Goal: Information Seeking & Learning: Learn about a topic

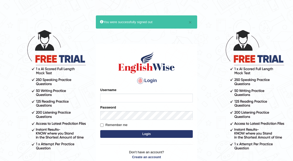
type input "kalsang_parramatta"
click at [146, 134] on button "Login" at bounding box center [146, 134] width 93 height 8
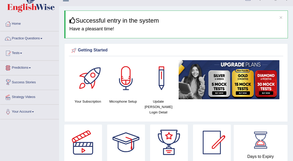
scroll to position [4, 0]
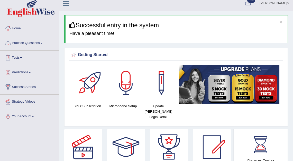
click at [33, 43] on link "Practice Questions" at bounding box center [29, 42] width 59 height 13
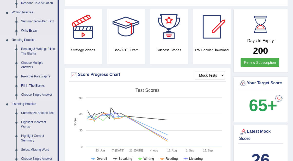
scroll to position [133, 0]
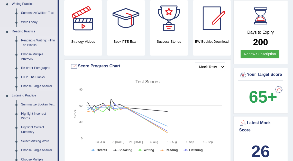
click at [30, 40] on link "Reading & Writing: Fill In The Blanks" at bounding box center [38, 43] width 39 height 14
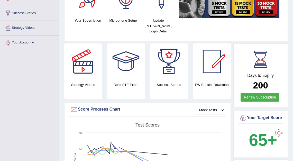
scroll to position [114, 0]
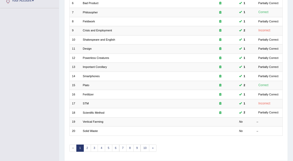
scroll to position [135, 0]
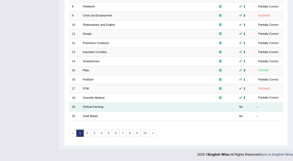
click at [103, 106] on td "Vertical Farming" at bounding box center [142, 106] width 124 height 9
click at [93, 105] on link "Vertical Farming" at bounding box center [93, 106] width 21 height 3
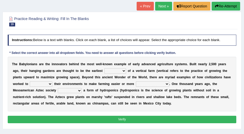
scroll to position [39, 0]
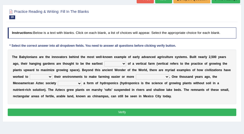
click at [123, 63] on select "prototype failure discredit protocol" at bounding box center [115, 63] width 22 height 5
select select "protocol"
click at [50, 77] on select "manipulate escape respect disarrange" at bounding box center [41, 76] width 23 height 5
select select "manipulate"
click at [166, 77] on select "productive constructive connective counterproductive" at bounding box center [152, 76] width 33 height 5
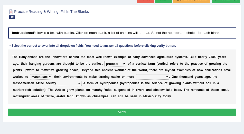
select select "productive"
click at [79, 83] on select "domineered volunteered pioneered engineered" at bounding box center [70, 83] width 24 height 5
select select "pioneered"
click at [124, 112] on button "Verify" at bounding box center [122, 112] width 229 height 7
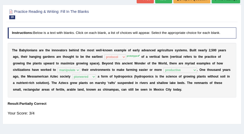
click at [131, 56] on sup "prototype" at bounding box center [133, 56] width 13 height 3
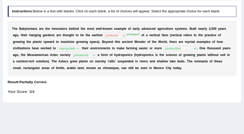
scroll to position [62, 0]
